Goal: Answer question/provide support: Answer question/provide support

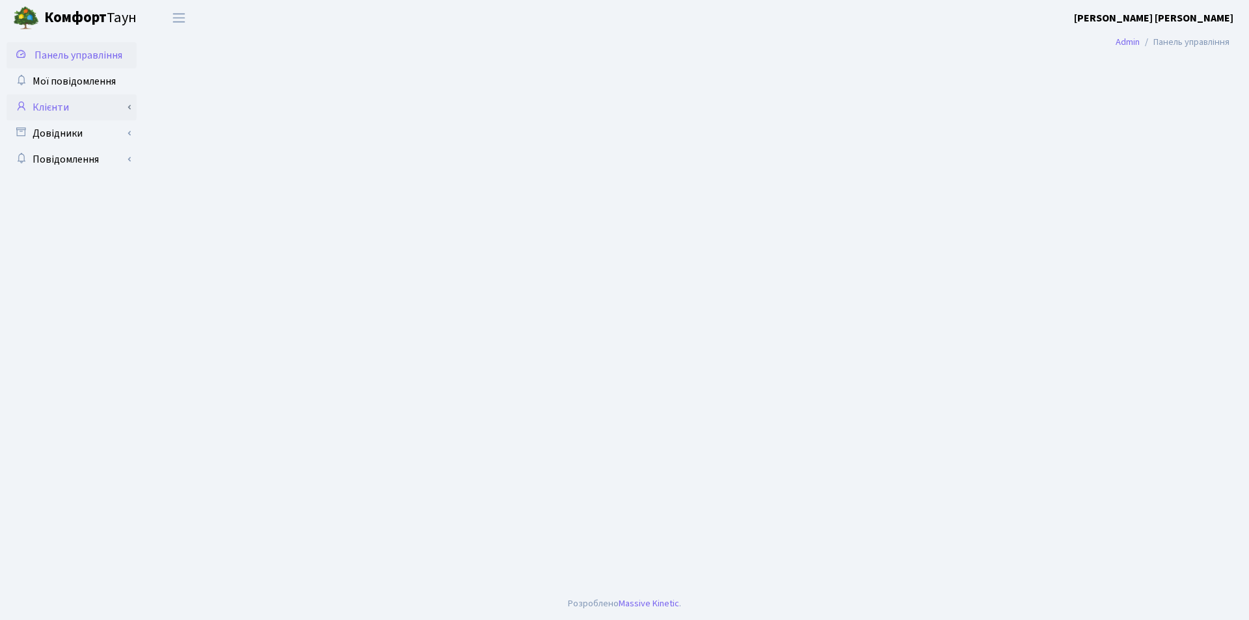
click at [51, 105] on link "Клієнти" at bounding box center [72, 107] width 130 height 26
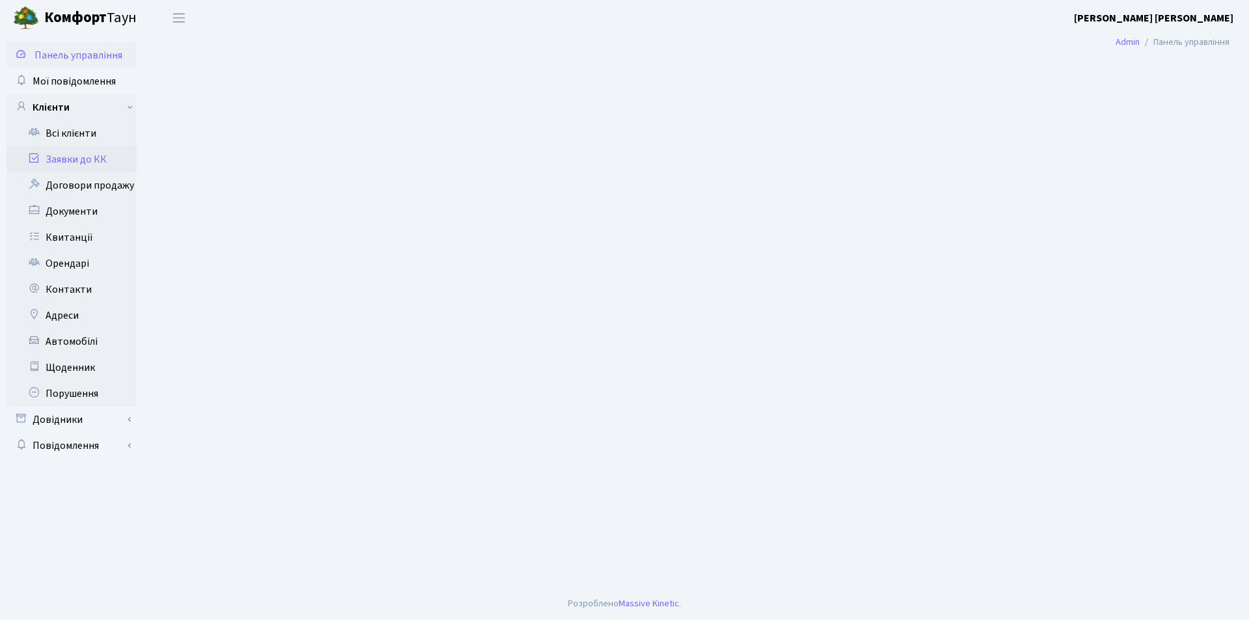
click at [34, 158] on icon at bounding box center [33, 158] width 13 height 12
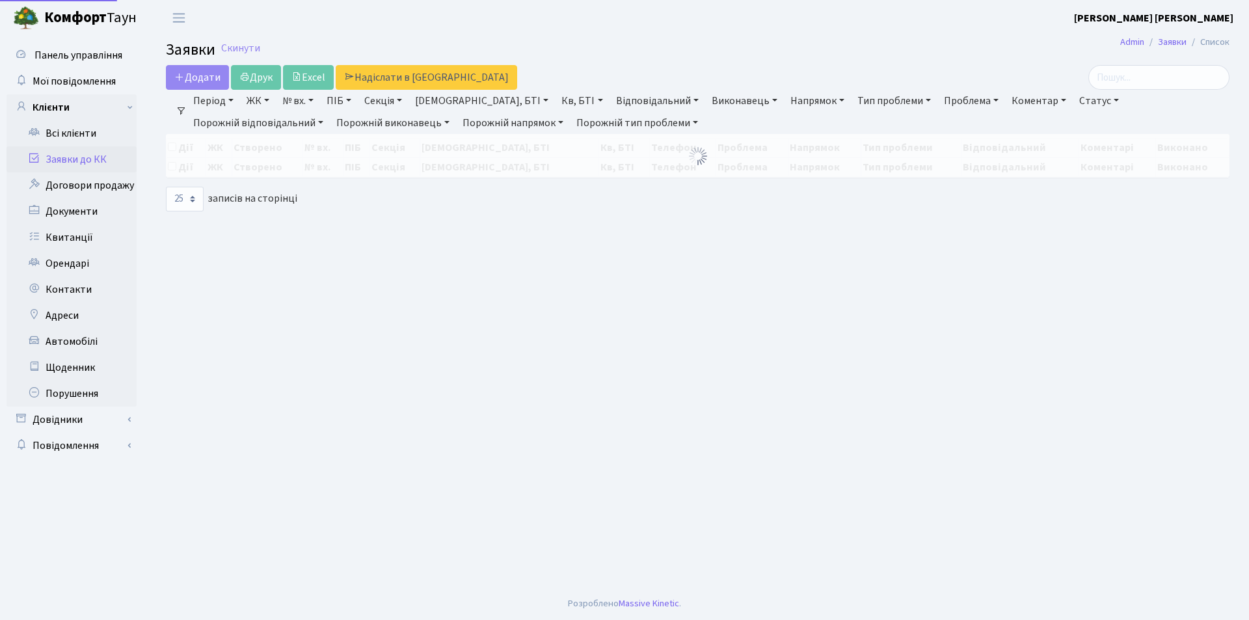
select select "25"
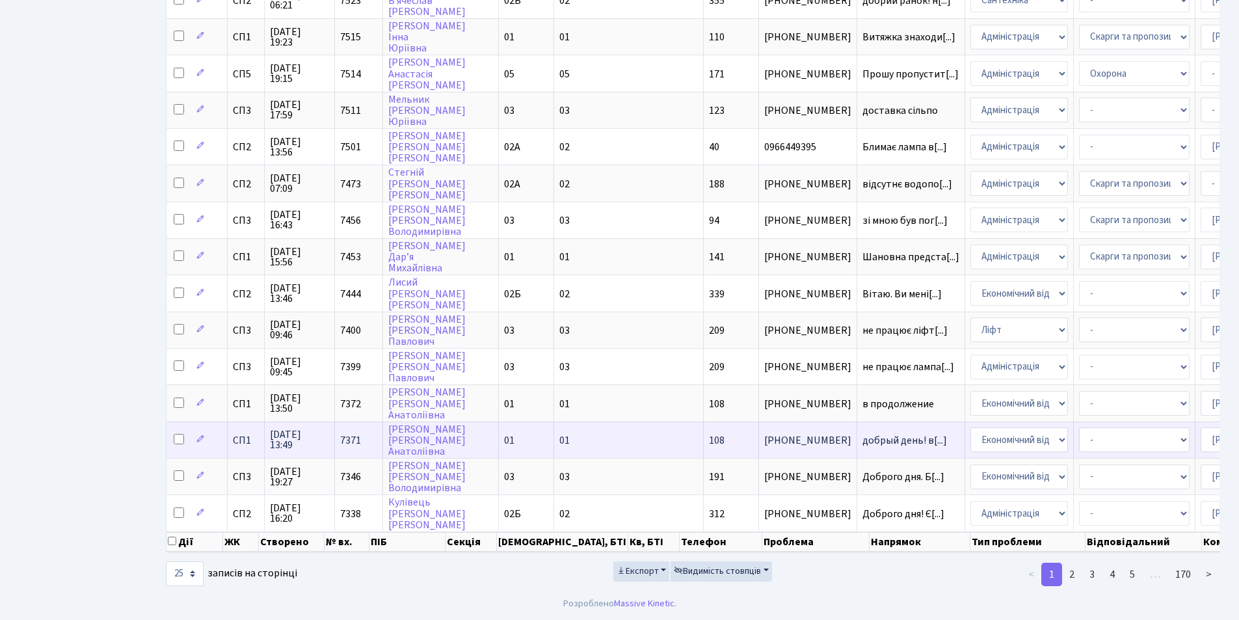
scroll to position [587, 0]
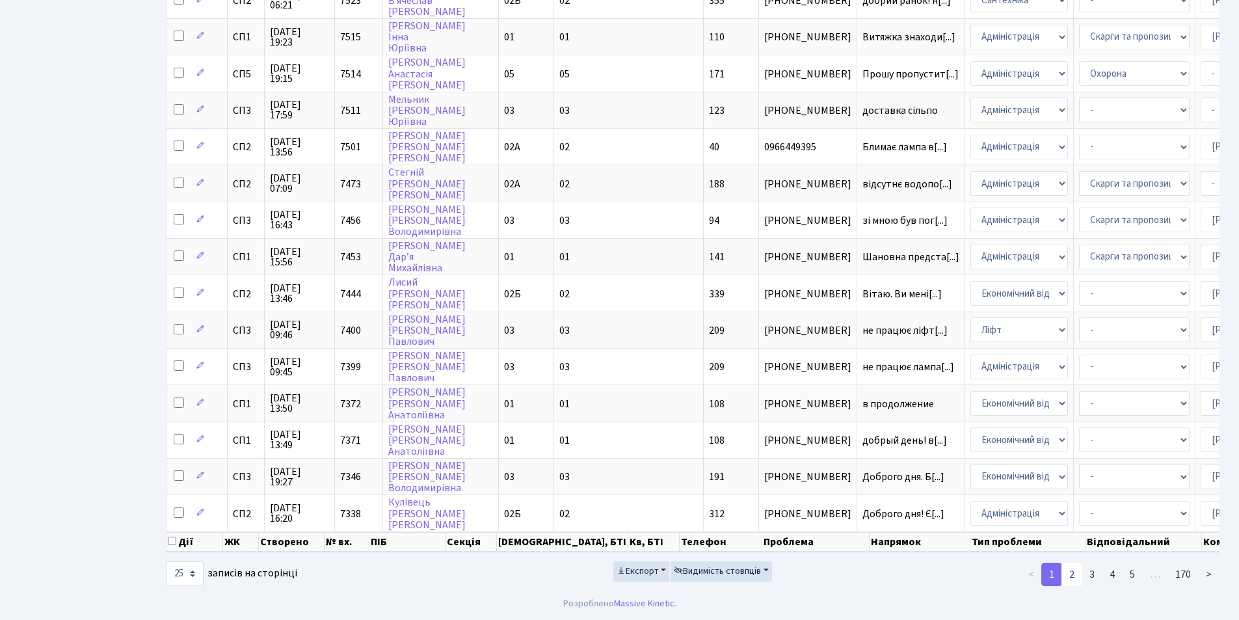
click at [1072, 573] on link "2" at bounding box center [1071, 573] width 21 height 23
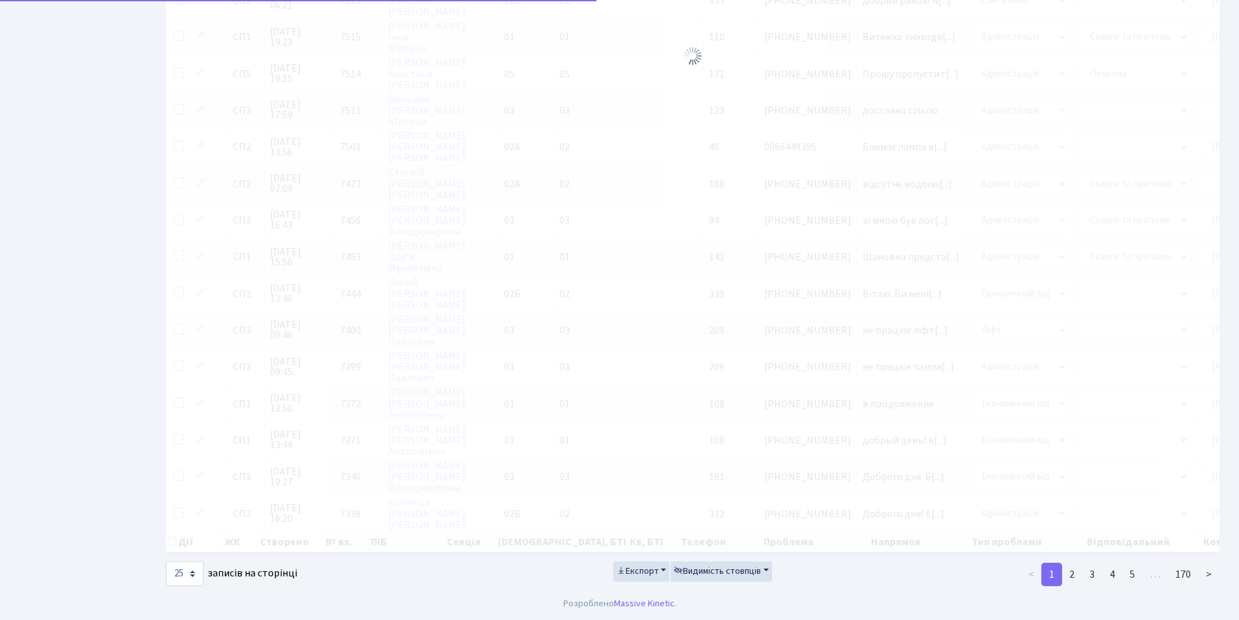
scroll to position [553, 0]
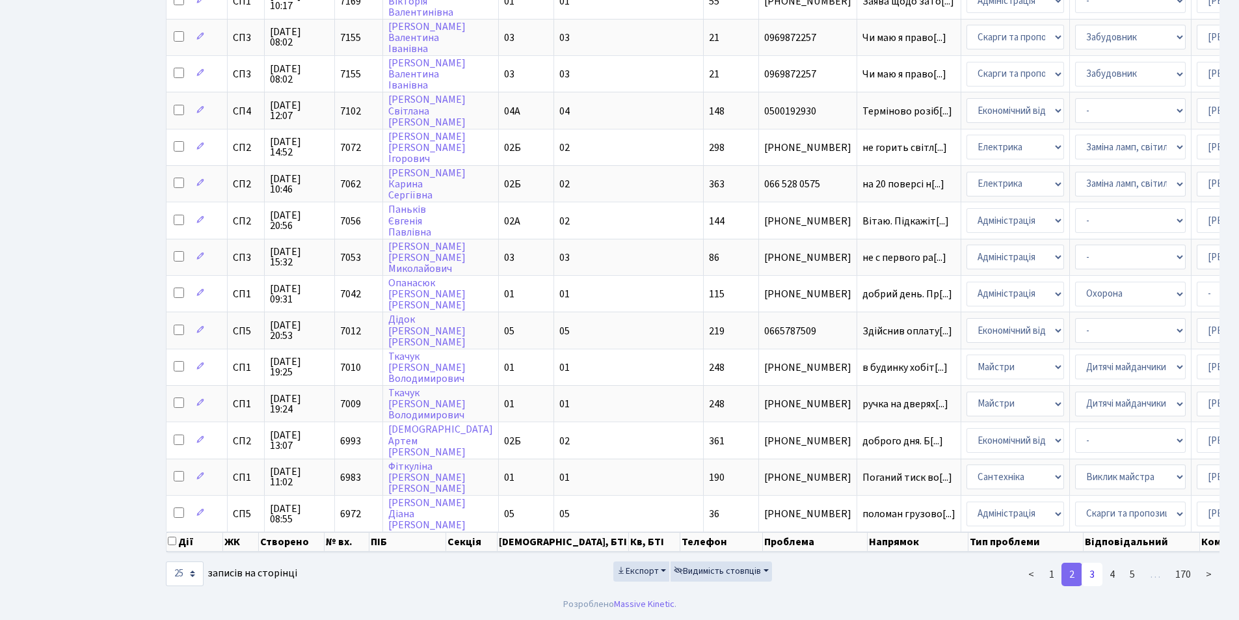
click at [1094, 576] on link "3" at bounding box center [1091, 573] width 21 height 23
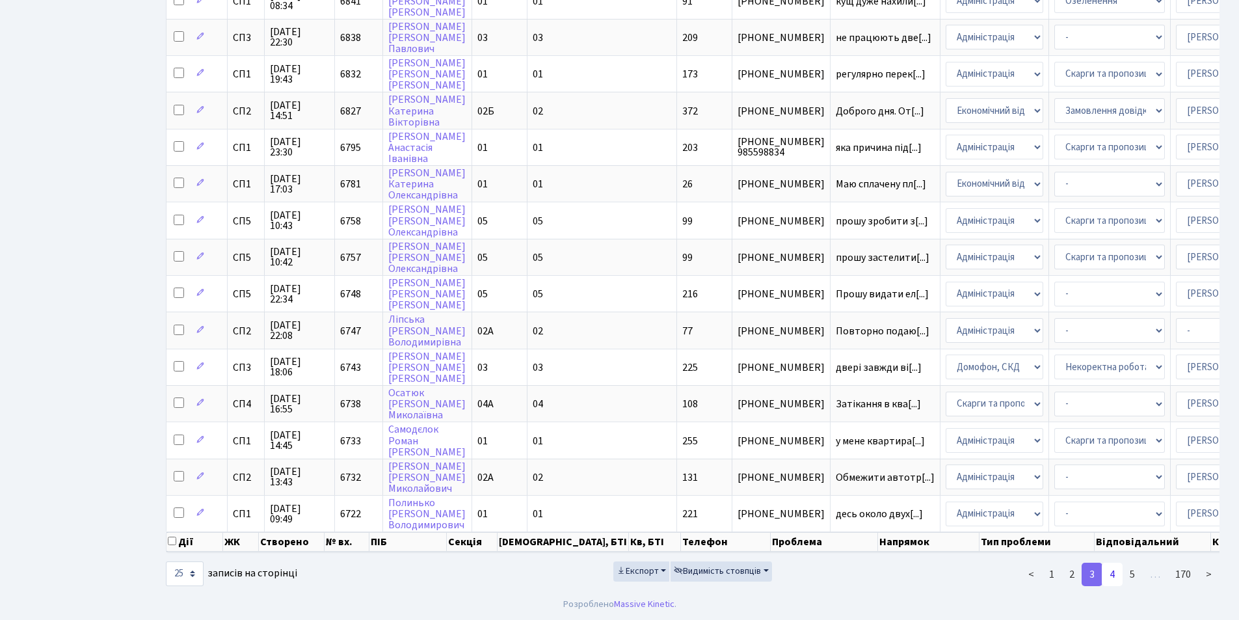
click at [1115, 573] on link "4" at bounding box center [1112, 573] width 21 height 23
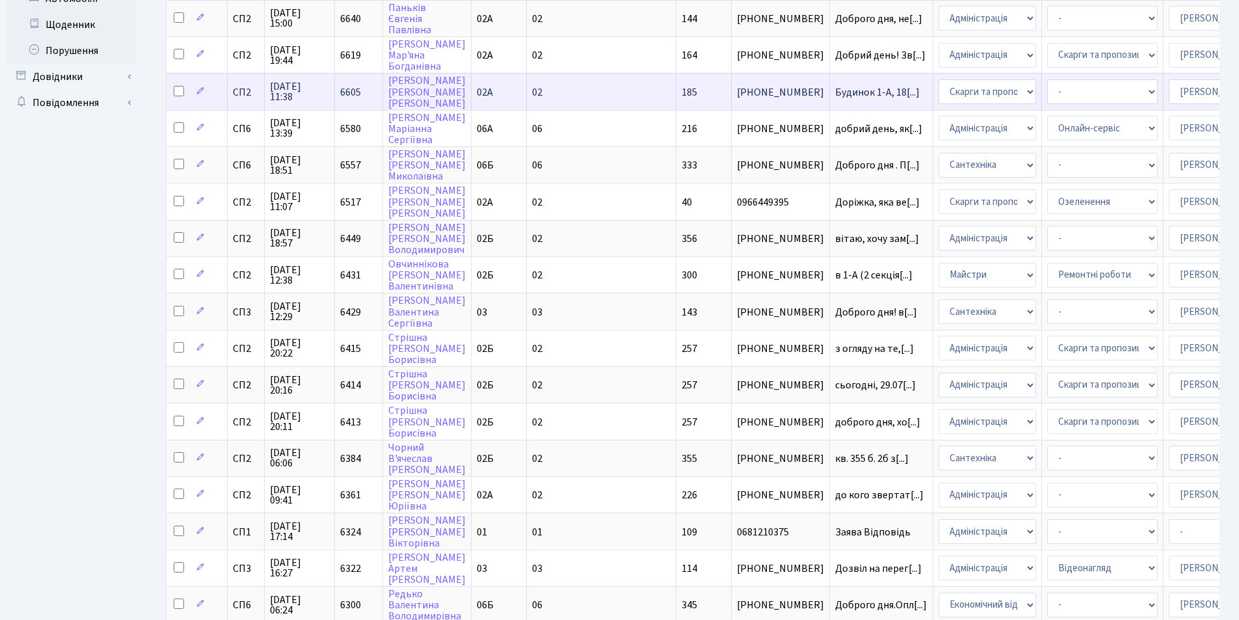
scroll to position [293, 0]
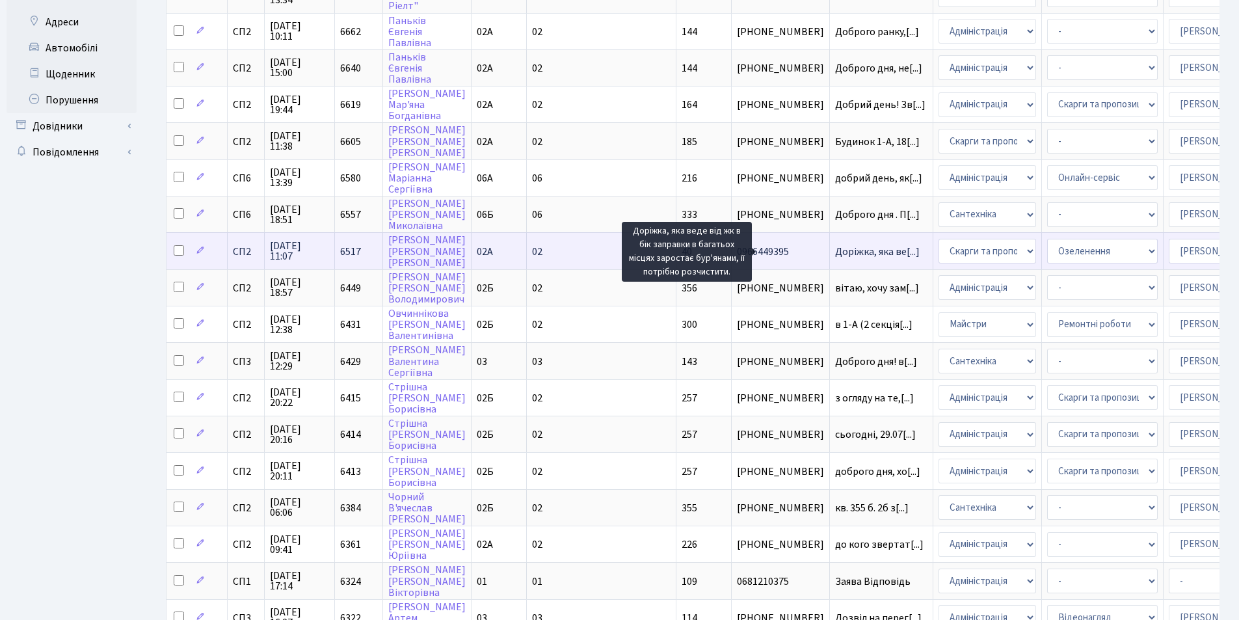
click at [835, 256] on span "Доріжка, яка ве[...]" at bounding box center [877, 252] width 85 height 14
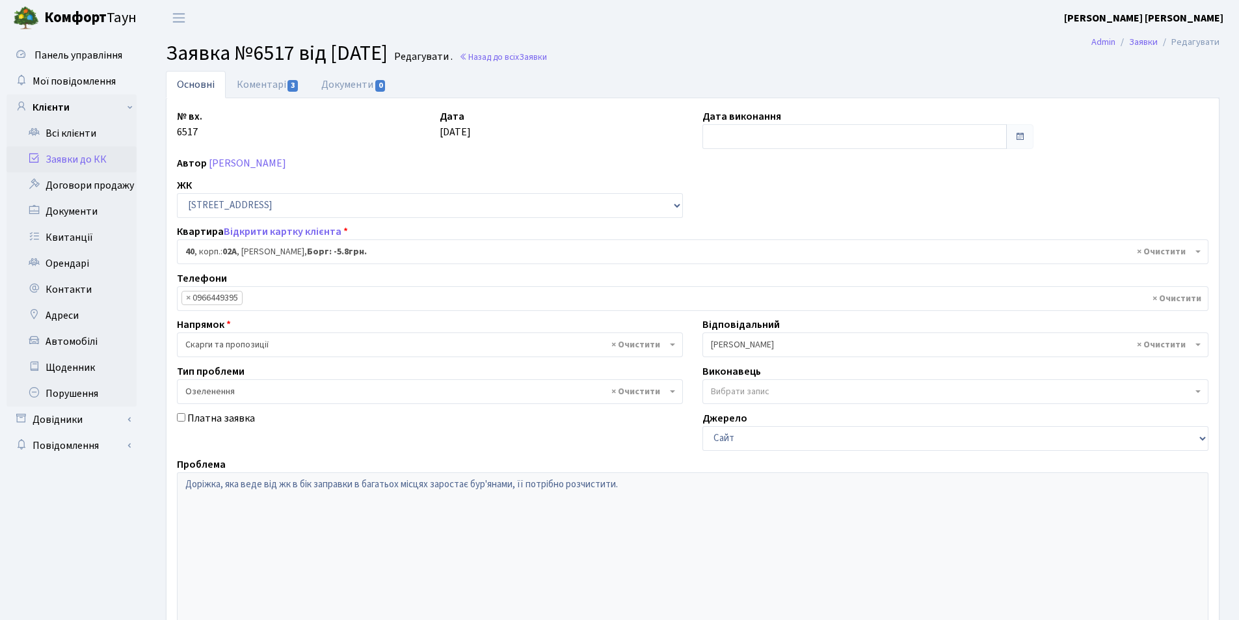
select select "20290"
select select "65"
click at [752, 135] on input "text" at bounding box center [854, 136] width 304 height 25
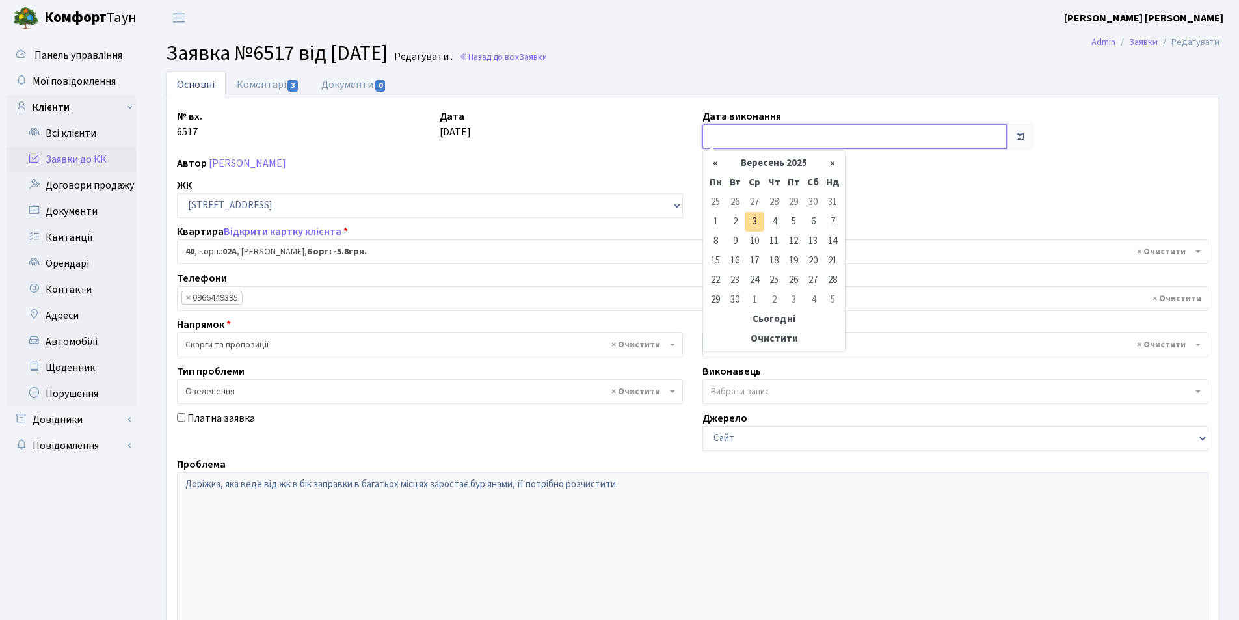
type input "[DATE]"
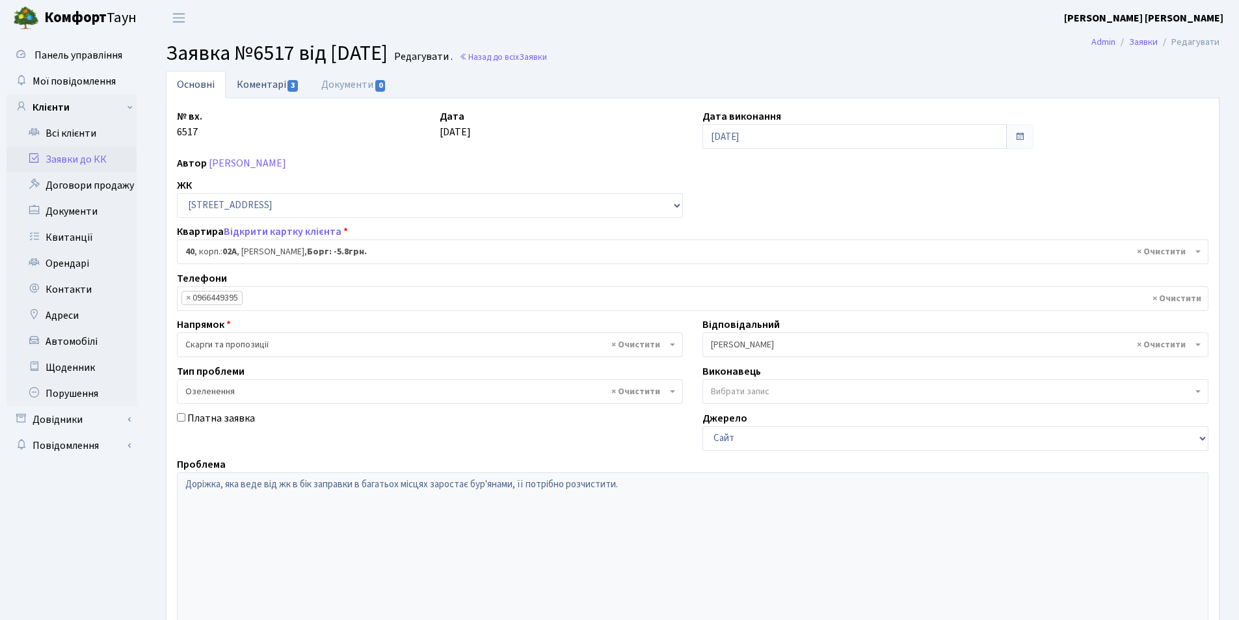
click at [284, 86] on link "Коментарі 3" at bounding box center [268, 84] width 85 height 27
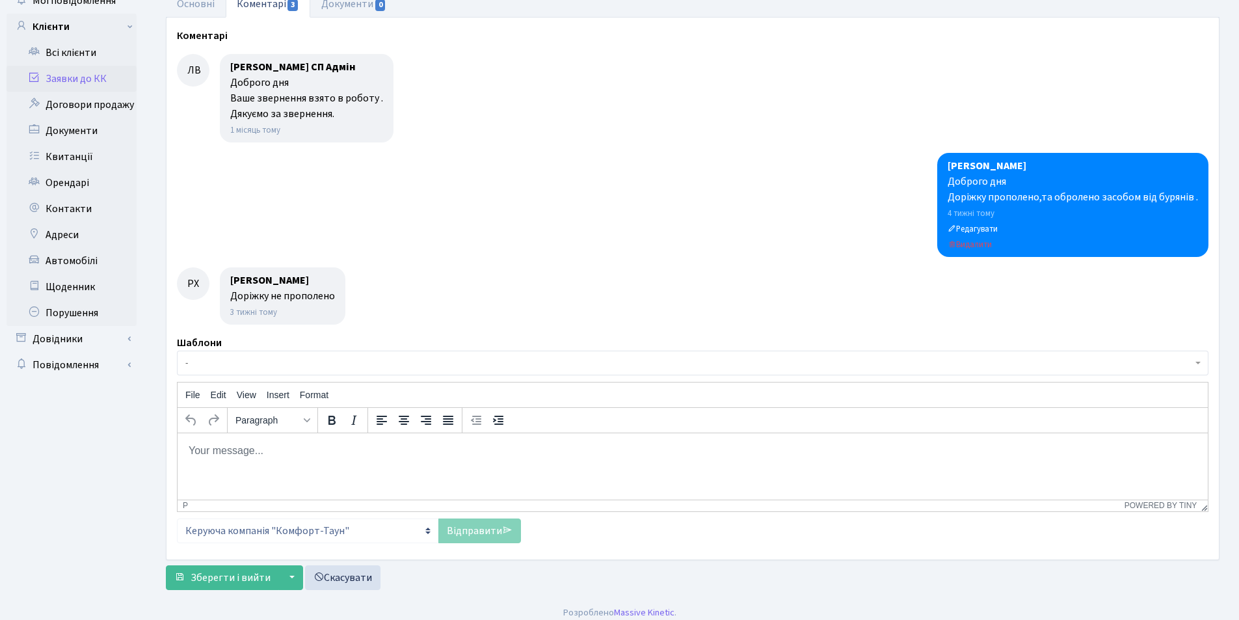
scroll to position [90, 0]
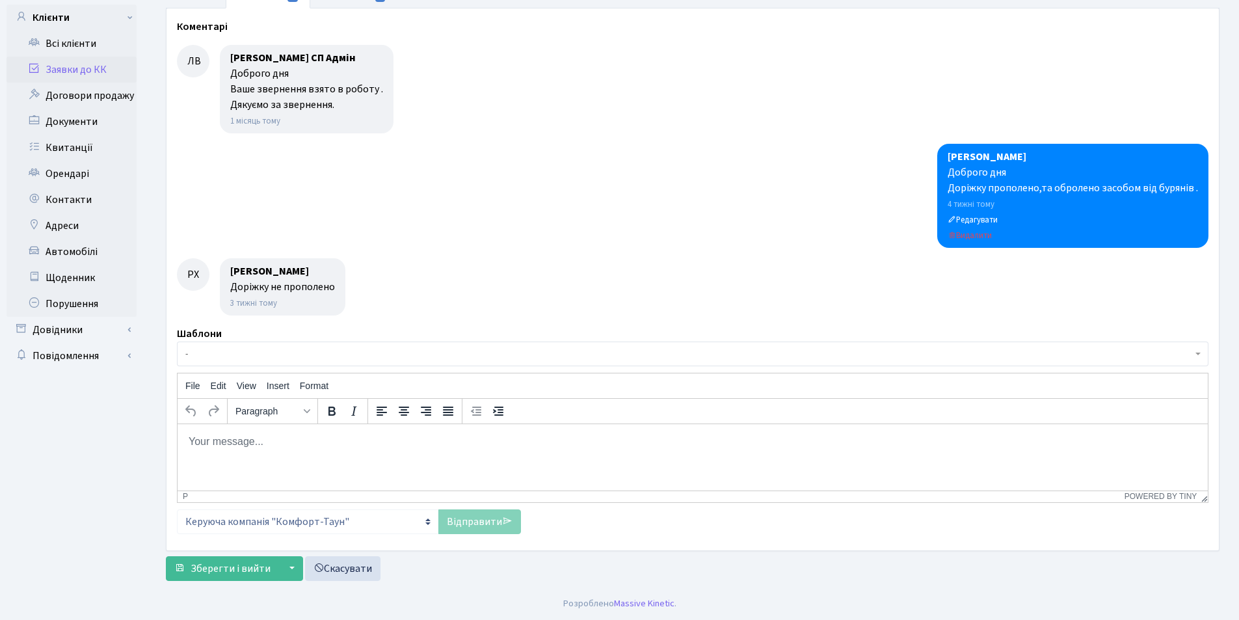
click at [284, 442] on p "Rich Text Area. Press ALT-0 for help." at bounding box center [692, 441] width 1009 height 14
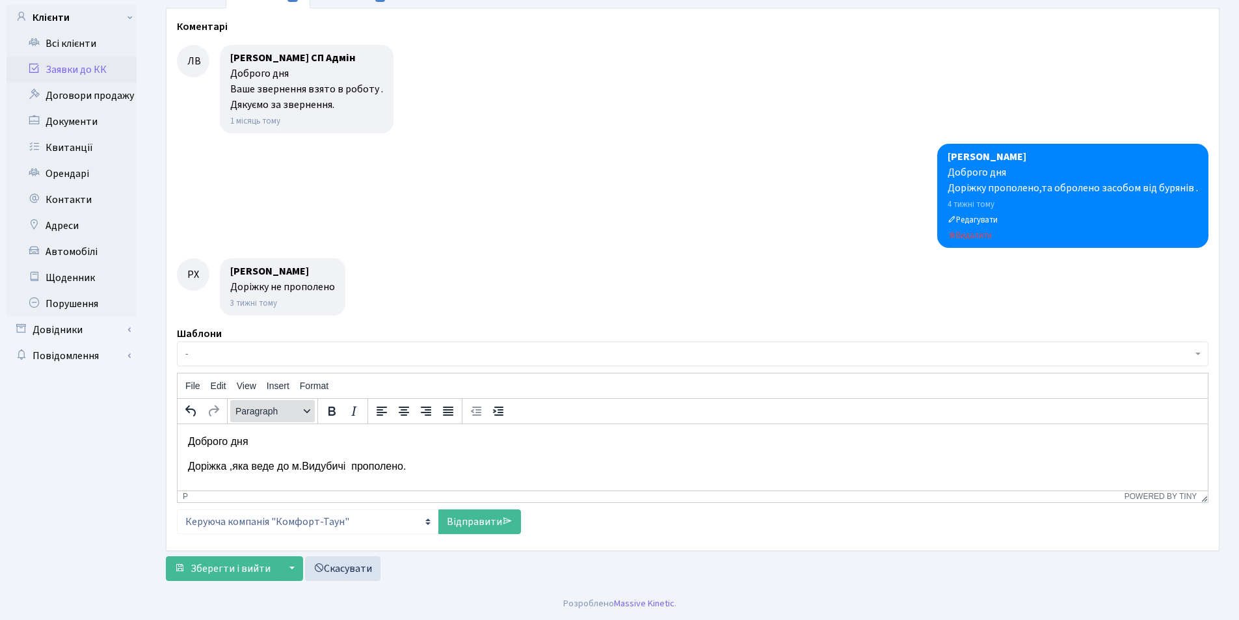
scroll to position [8, 0]
click at [219, 483] on p "Дякую за звернення" at bounding box center [692, 482] width 1009 height 14
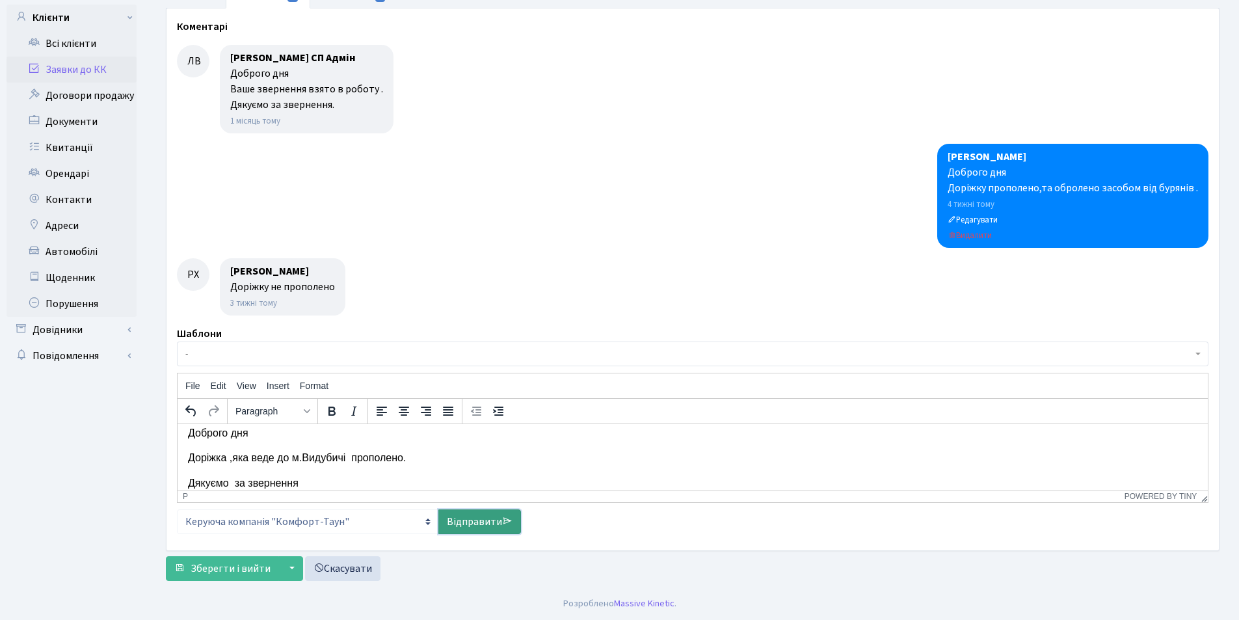
click at [491, 519] on link "Відправити" at bounding box center [479, 521] width 83 height 25
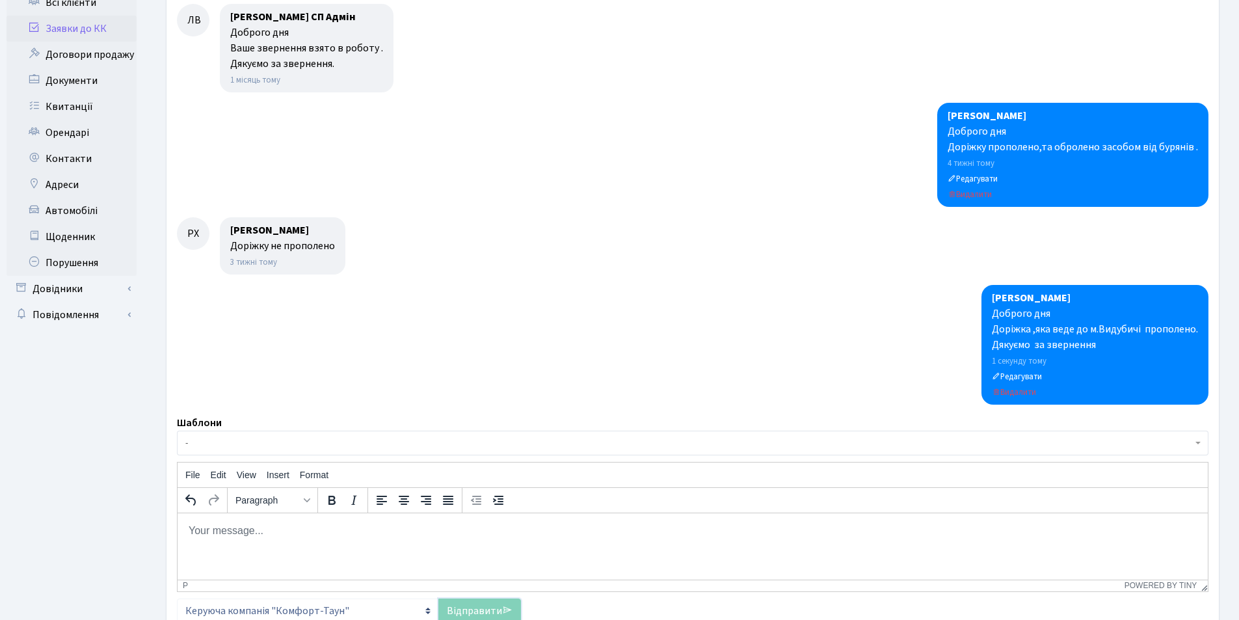
scroll to position [220, 0]
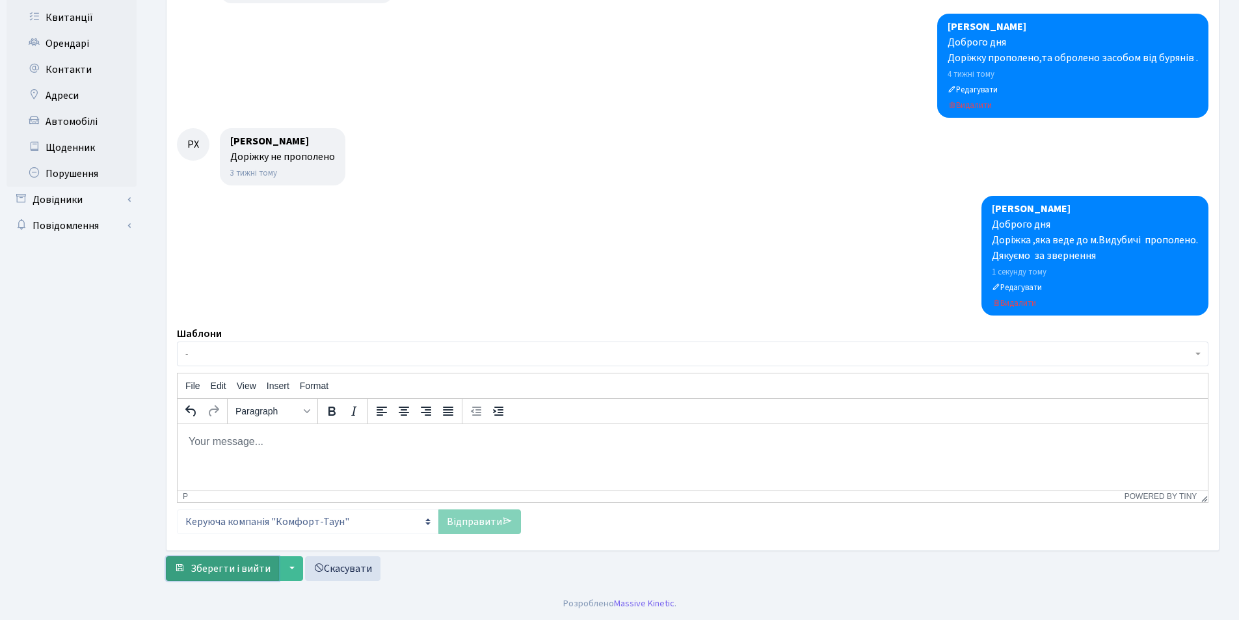
click at [266, 564] on span "Зберегти і вийти" at bounding box center [231, 568] width 80 height 14
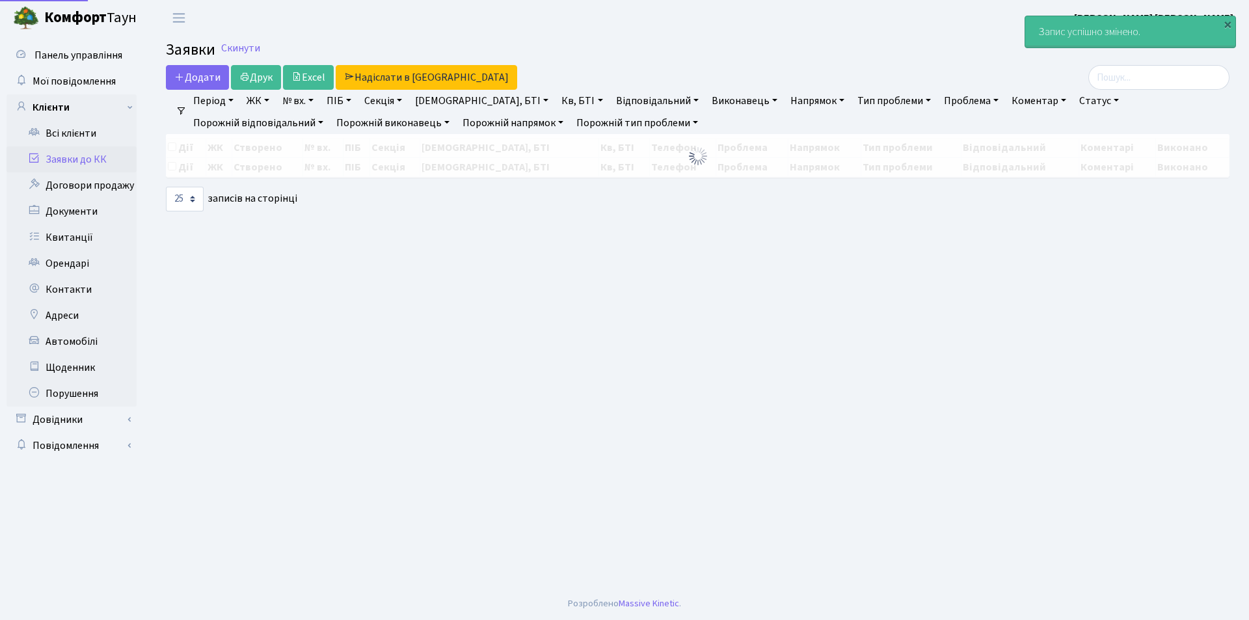
select select "25"
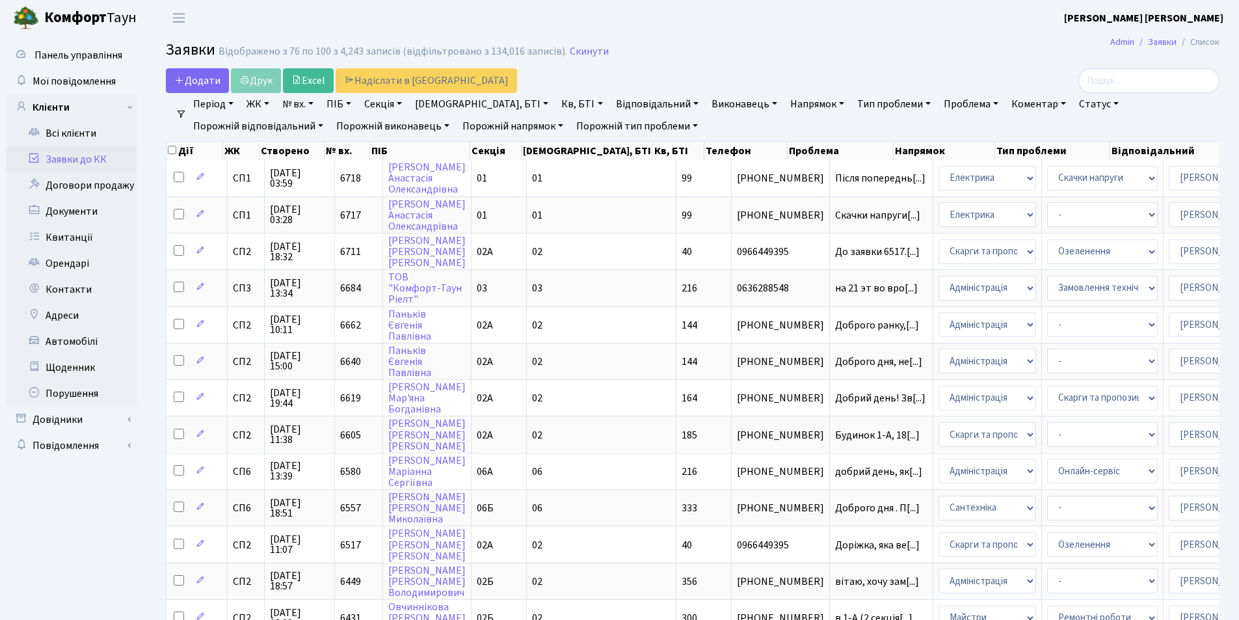
click at [40, 159] on icon at bounding box center [33, 158] width 13 height 12
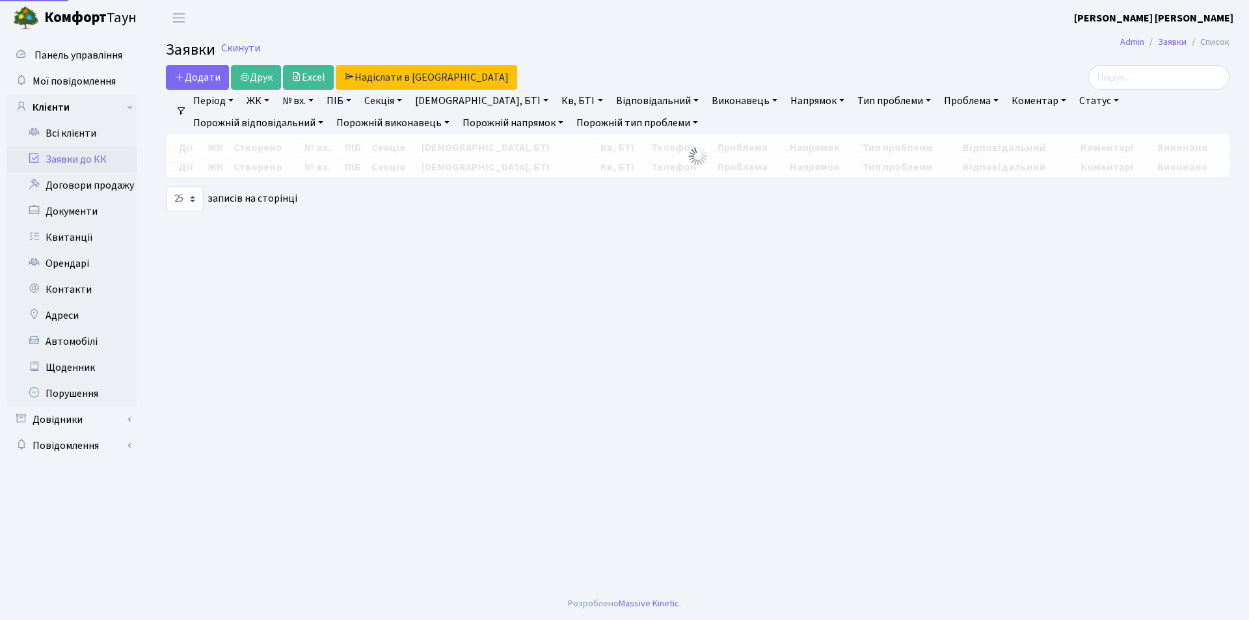
select select "25"
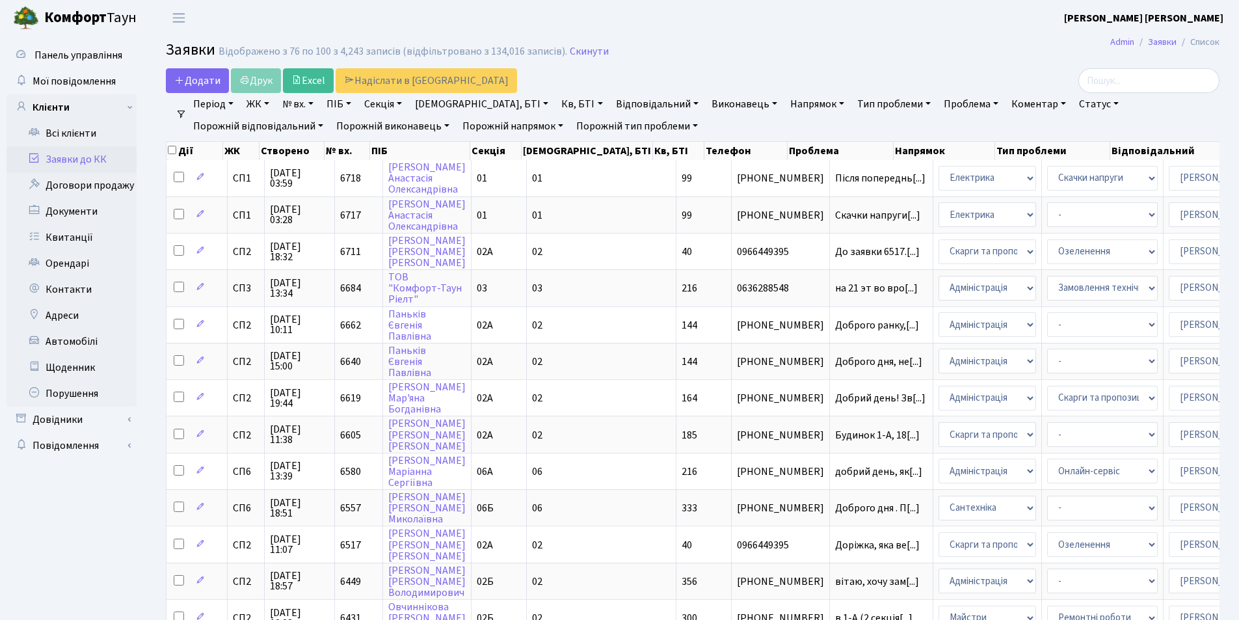
click at [38, 161] on icon at bounding box center [33, 158] width 13 height 12
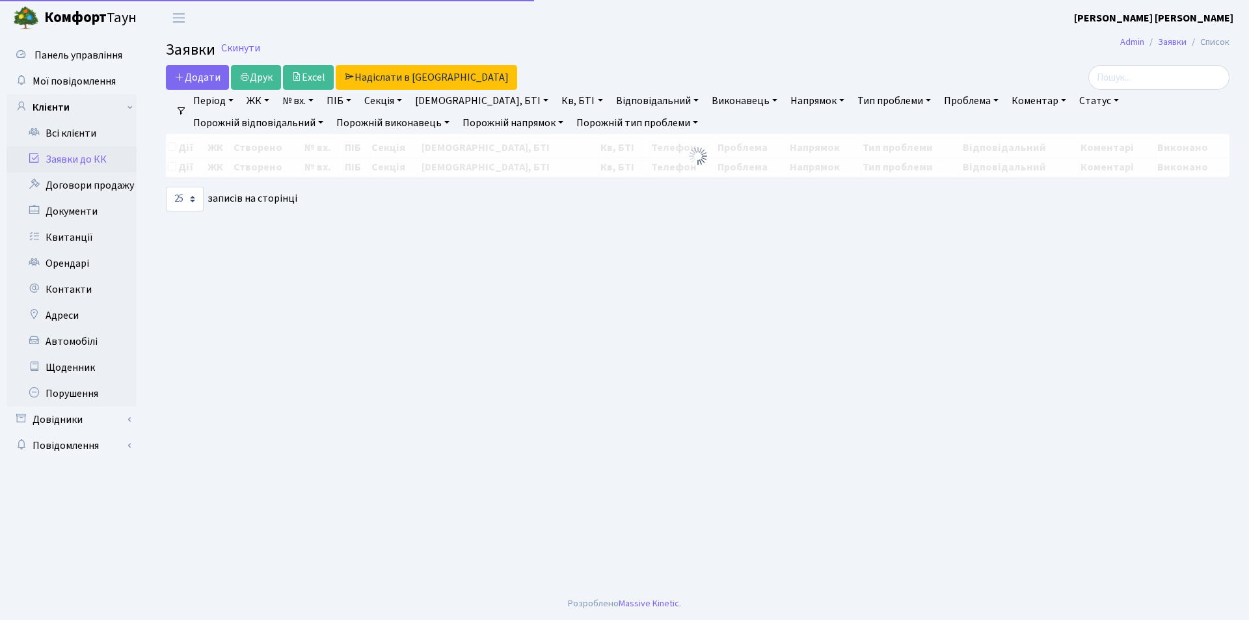
select select "25"
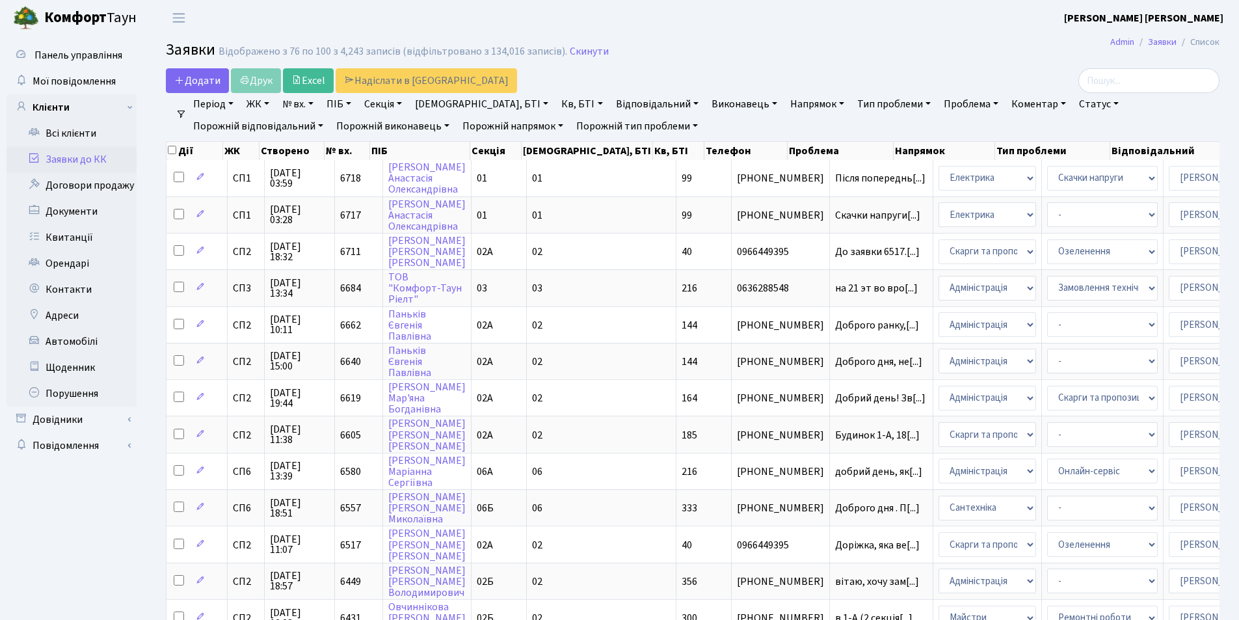
click at [53, 160] on link "Заявки до КК" at bounding box center [72, 159] width 130 height 26
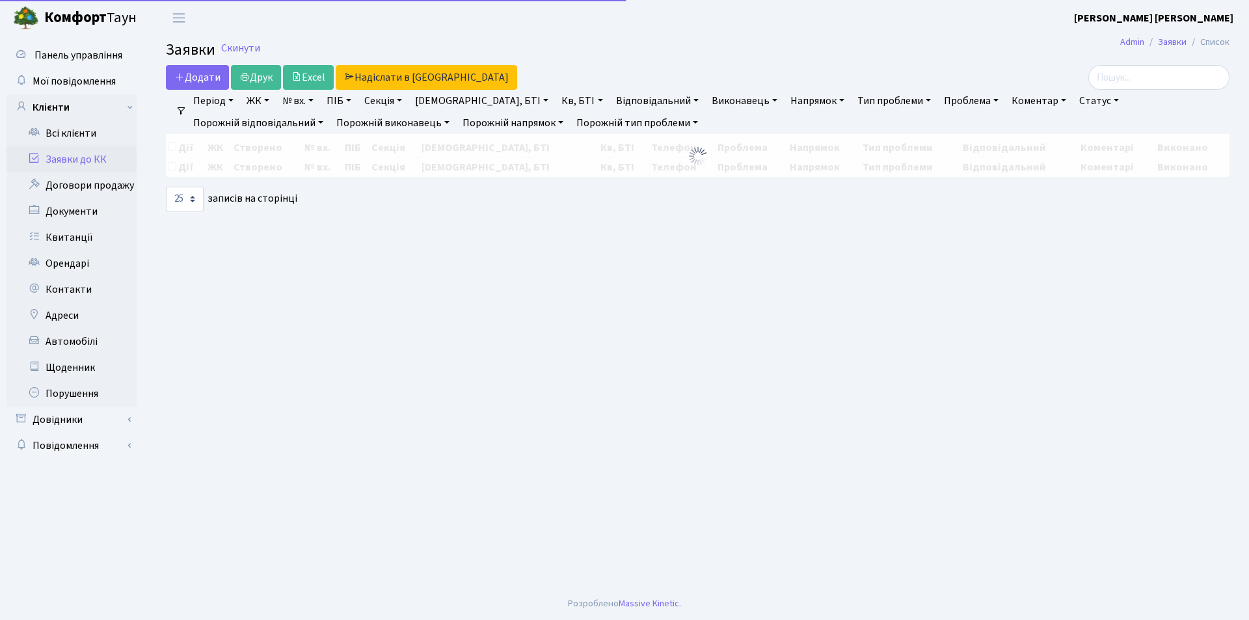
select select "25"
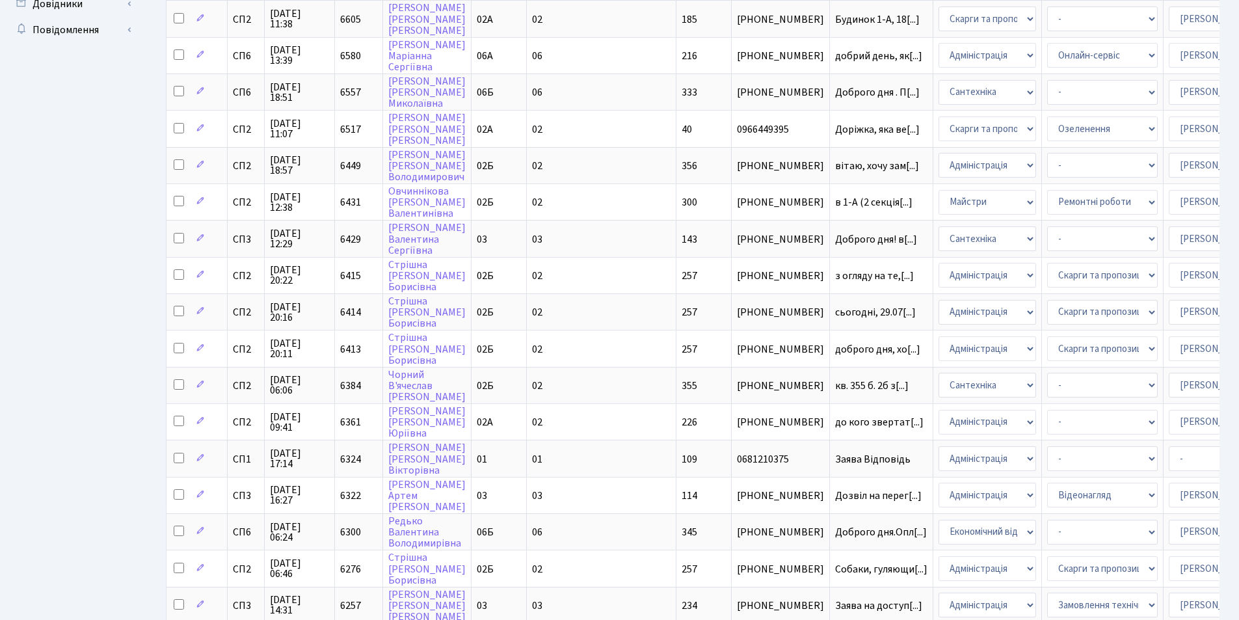
scroll to position [553, 0]
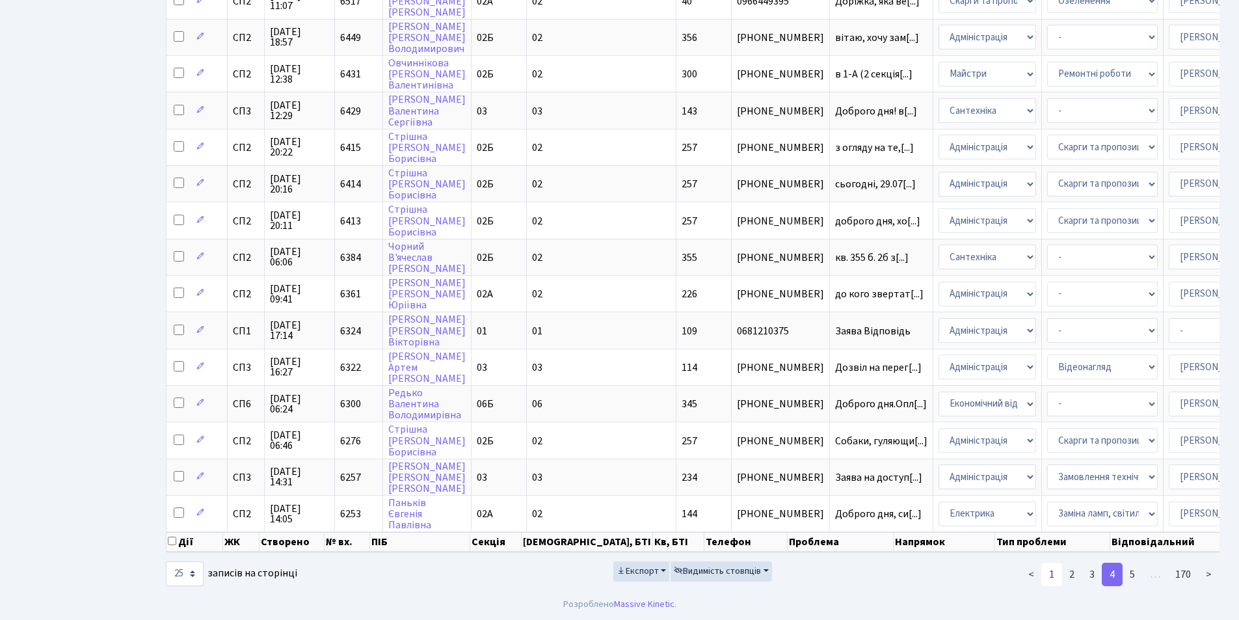
click at [1051, 571] on link "1" at bounding box center [1051, 573] width 21 height 23
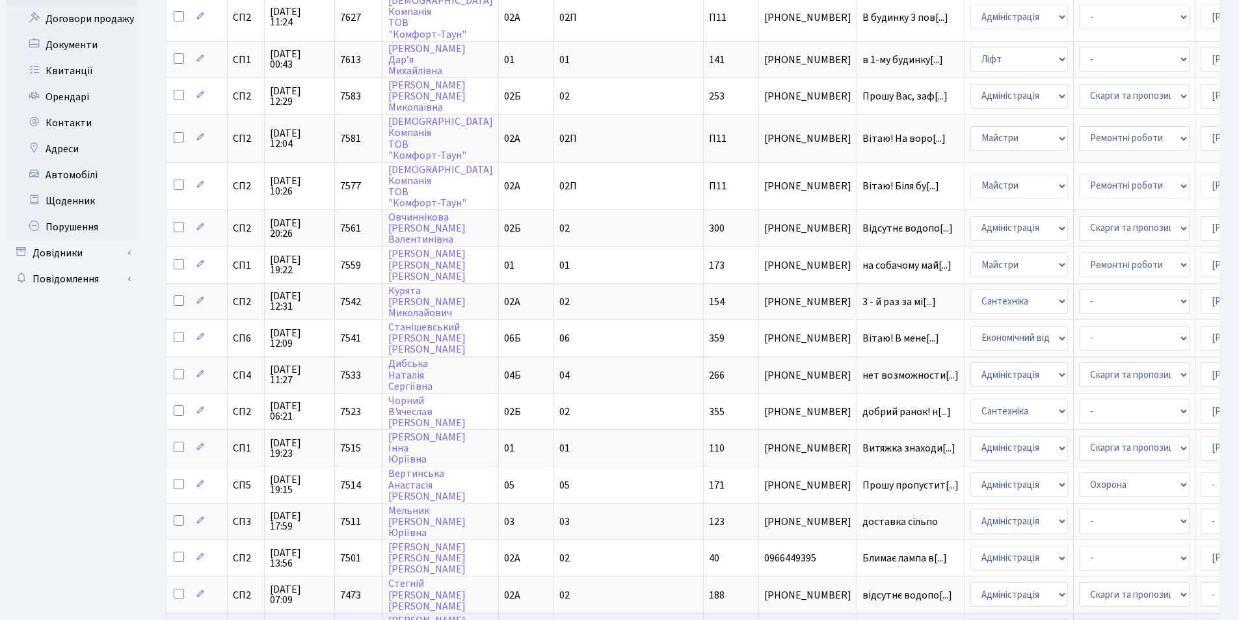
scroll to position [0, 0]
